Goal: Transaction & Acquisition: Purchase product/service

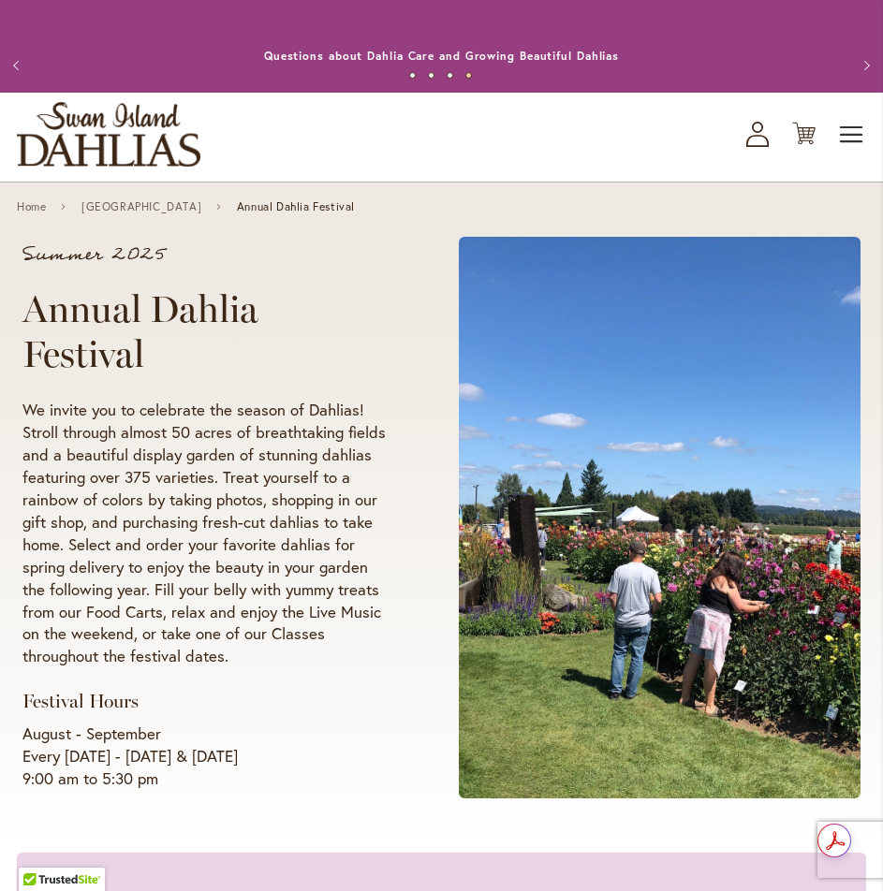
click at [845, 134] on span "Toggle Nav" at bounding box center [852, 134] width 28 height 37
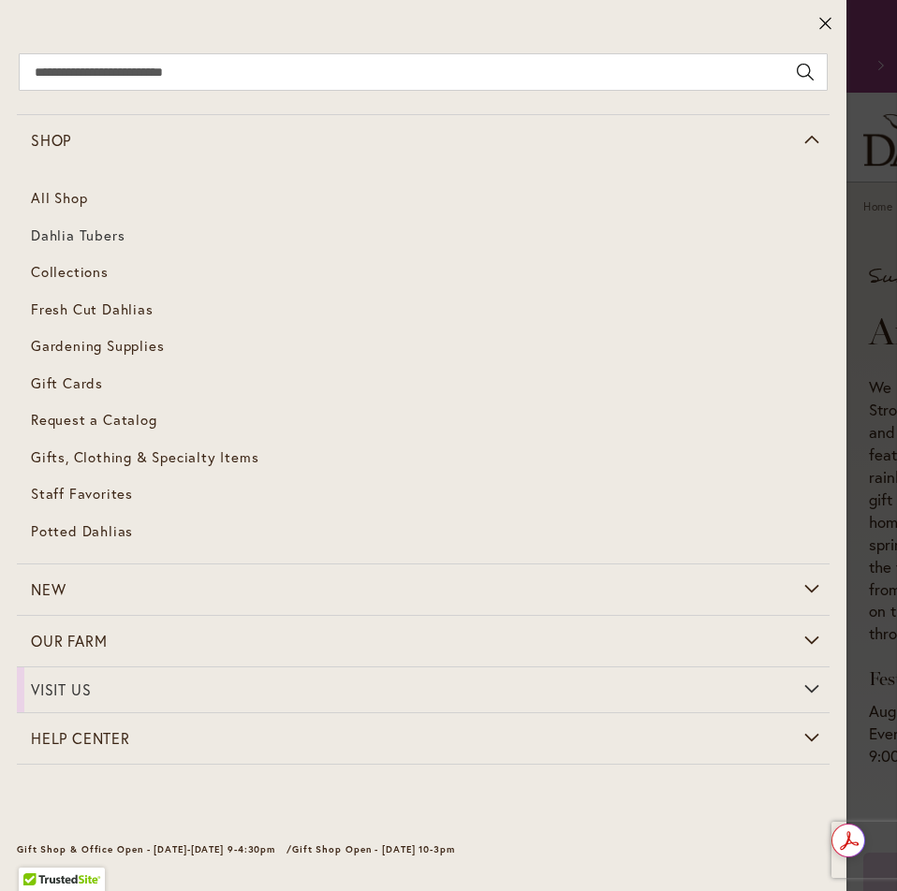
click at [120, 235] on span "Dahlia Tubers" at bounding box center [78, 235] width 94 height 19
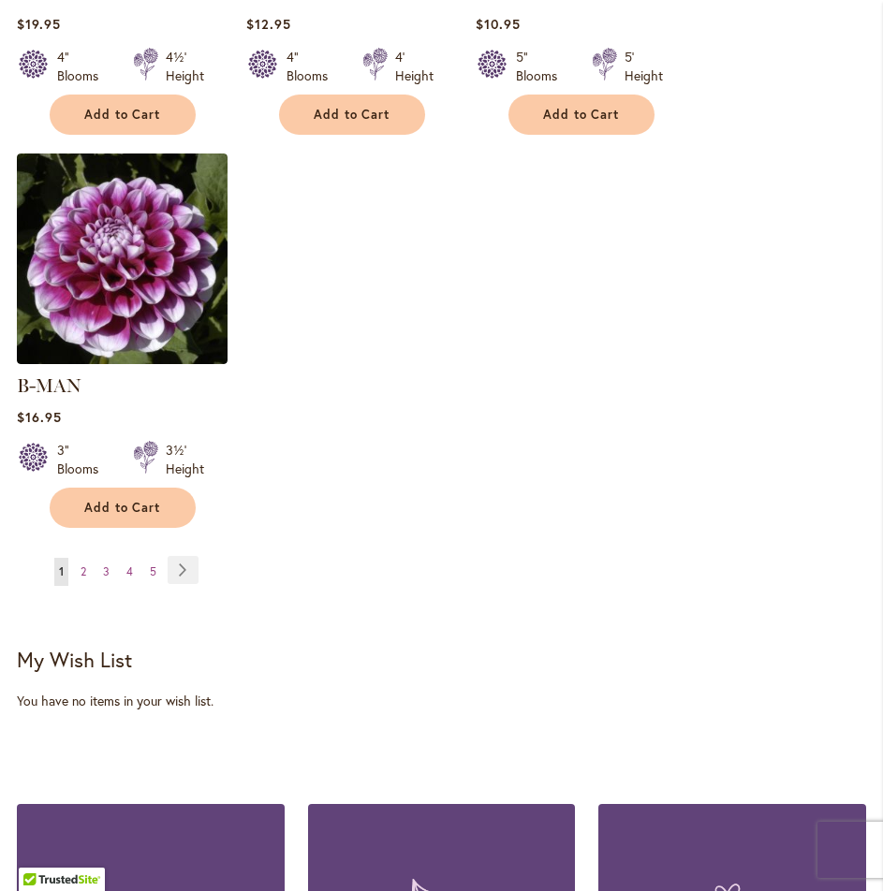
scroll to position [2621, 0]
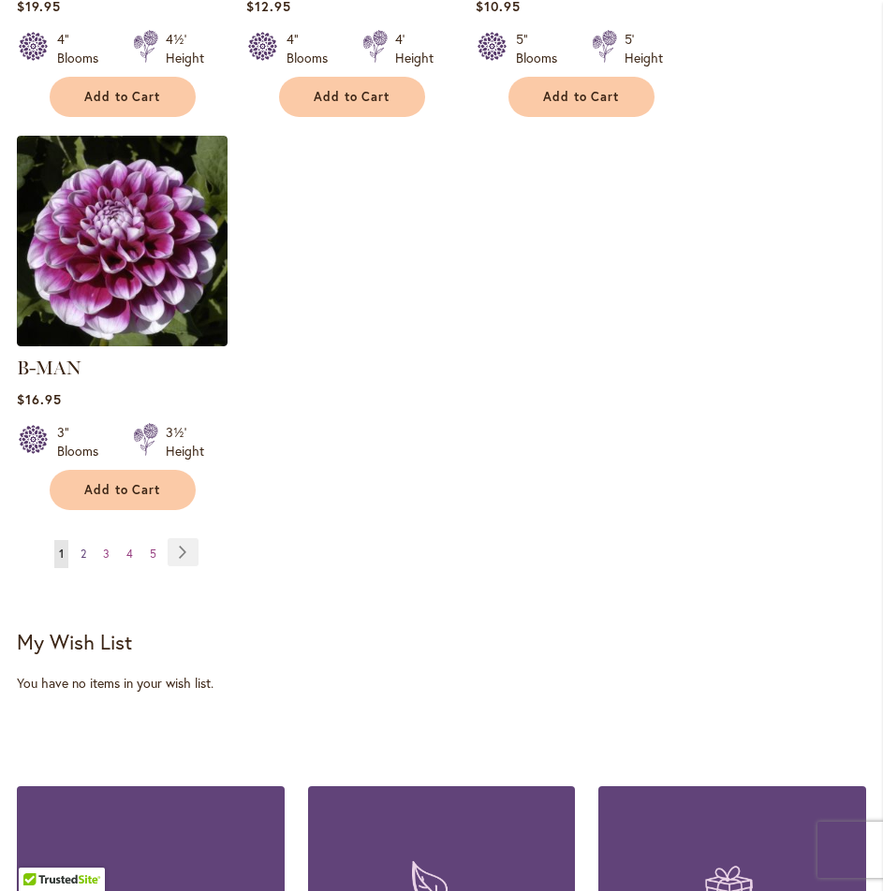
click at [83, 547] on span "2" at bounding box center [83, 554] width 6 height 14
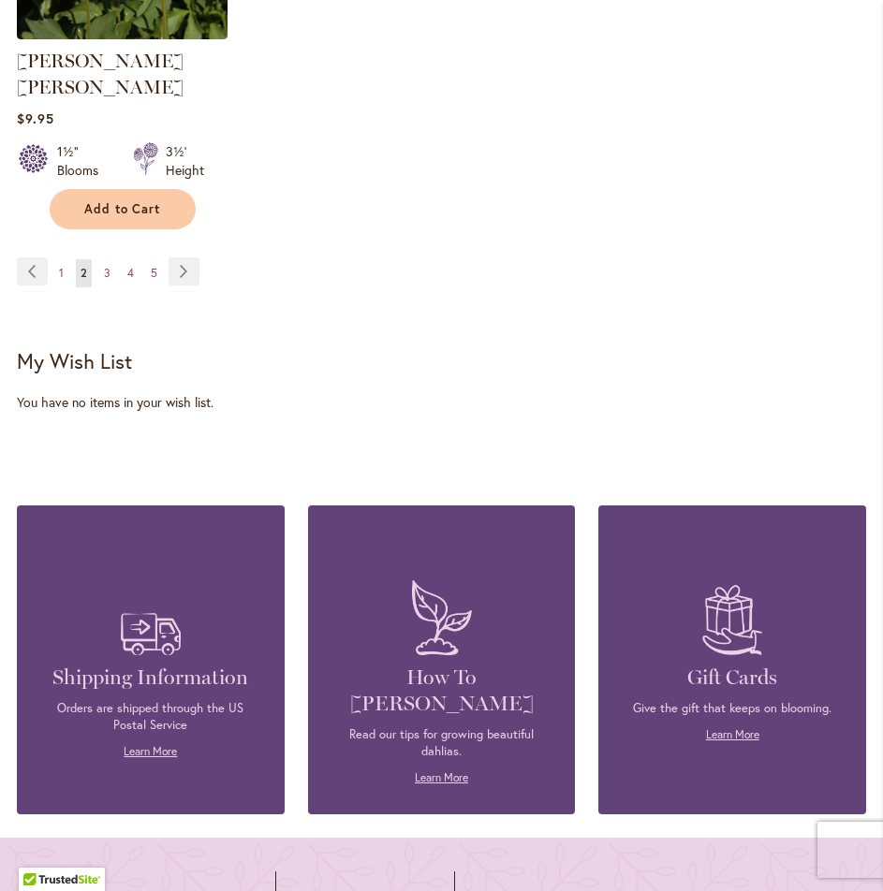
scroll to position [2434, 0]
